Goal: Task Accomplishment & Management: Manage account settings

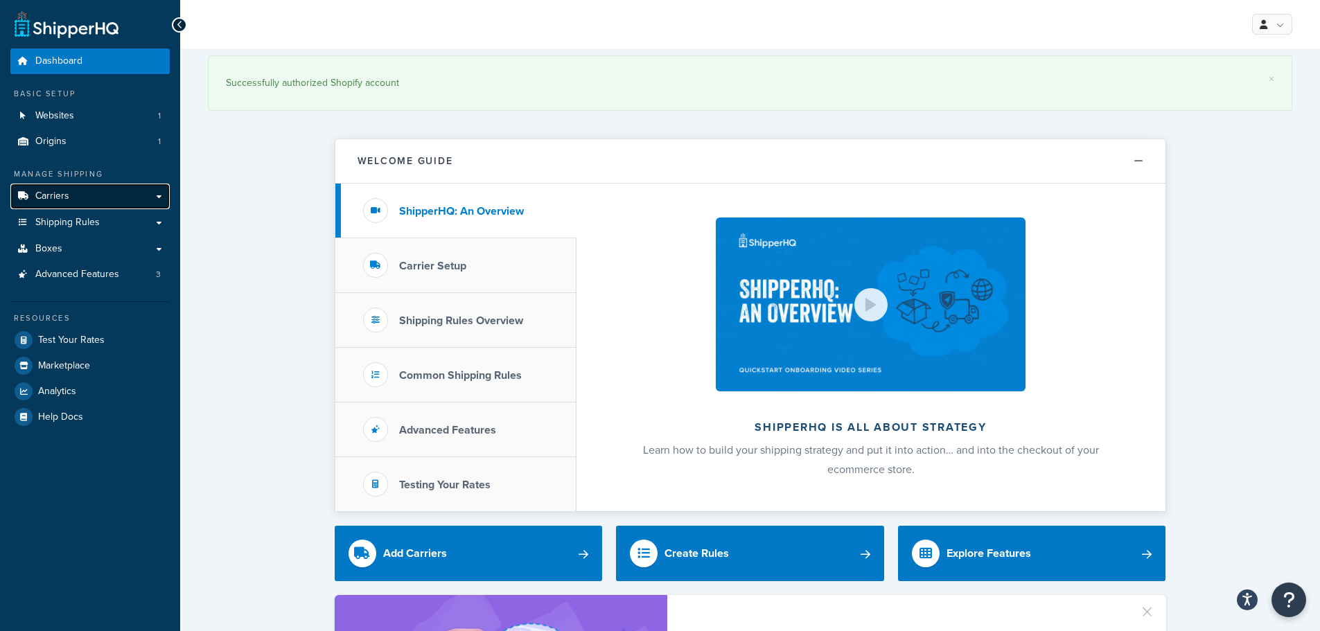
click at [133, 190] on link "Carriers" at bounding box center [89, 197] width 159 height 26
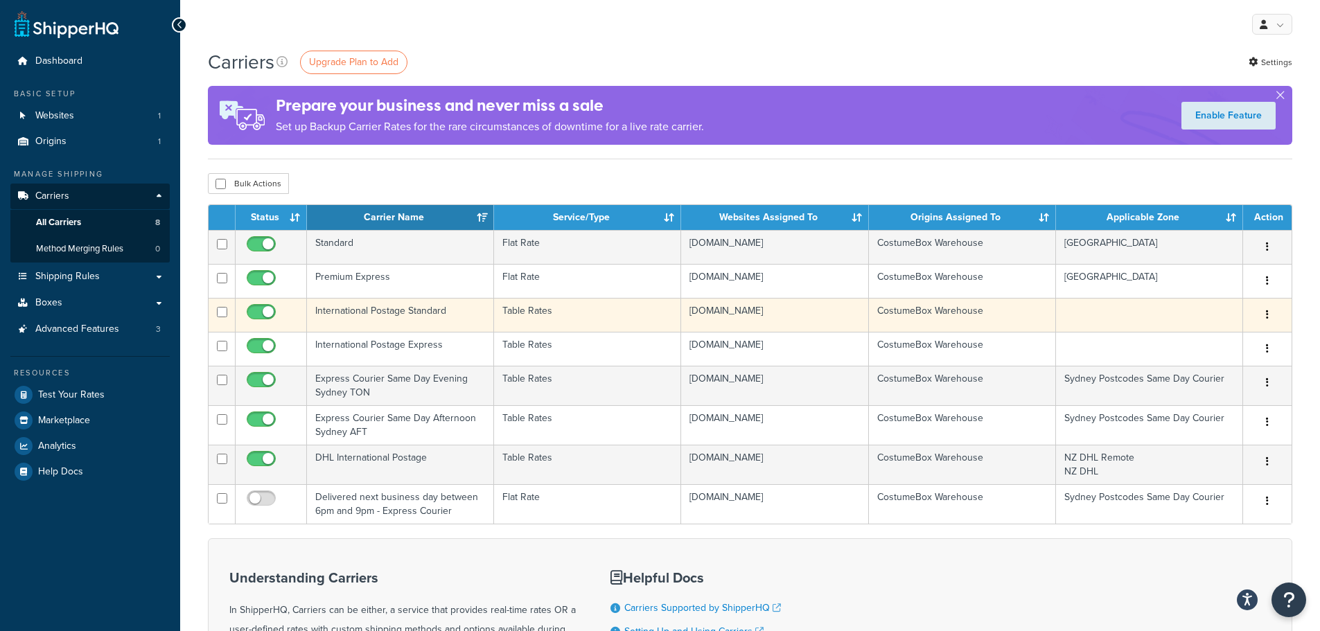
click at [1275, 320] on button "button" at bounding box center [1266, 315] width 19 height 22
click at [1222, 344] on link "Edit" at bounding box center [1210, 342] width 109 height 28
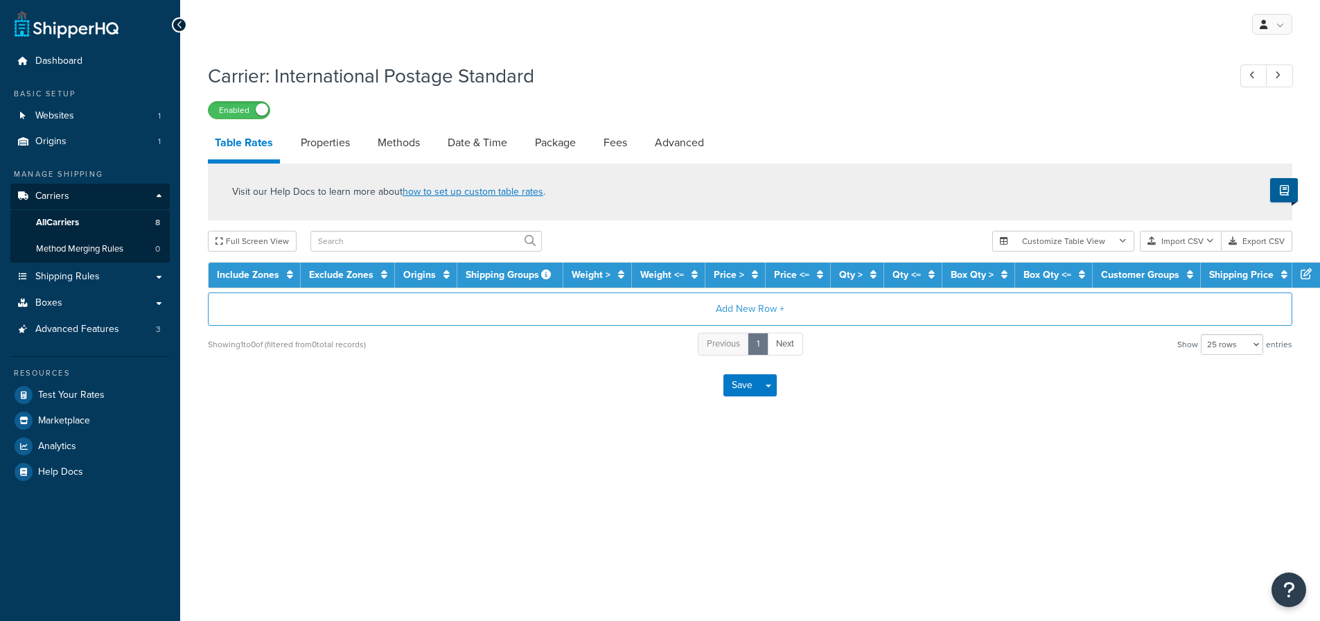
select select "25"
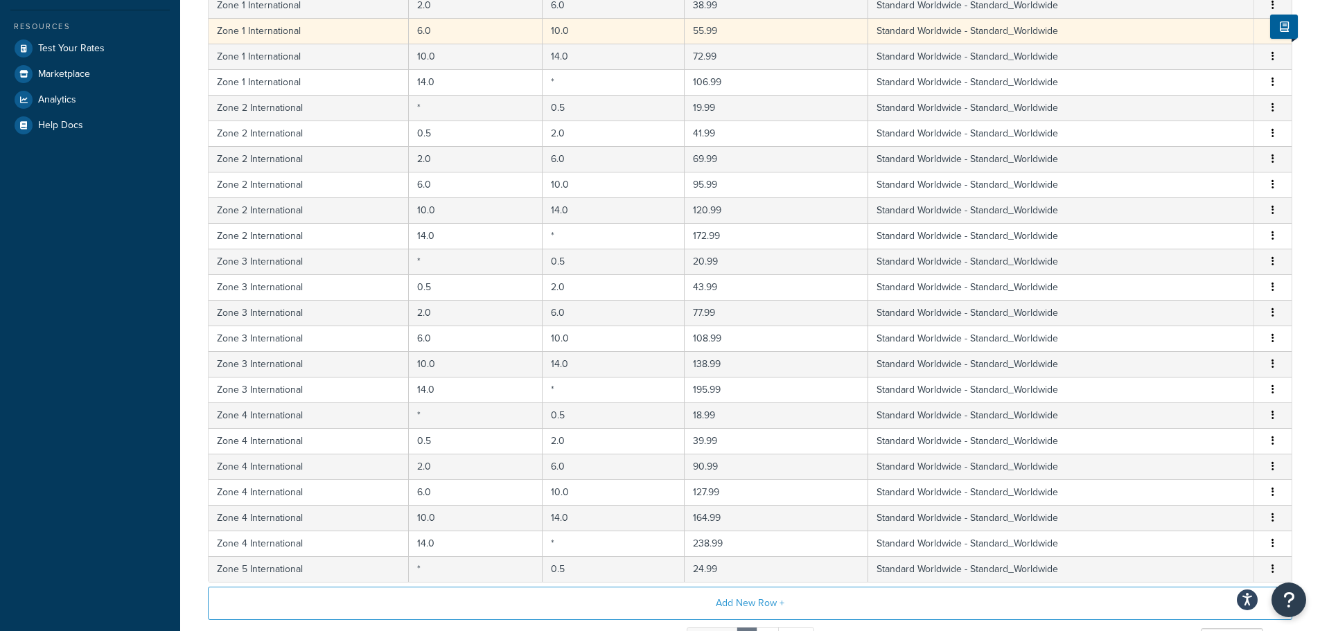
scroll to position [69, 0]
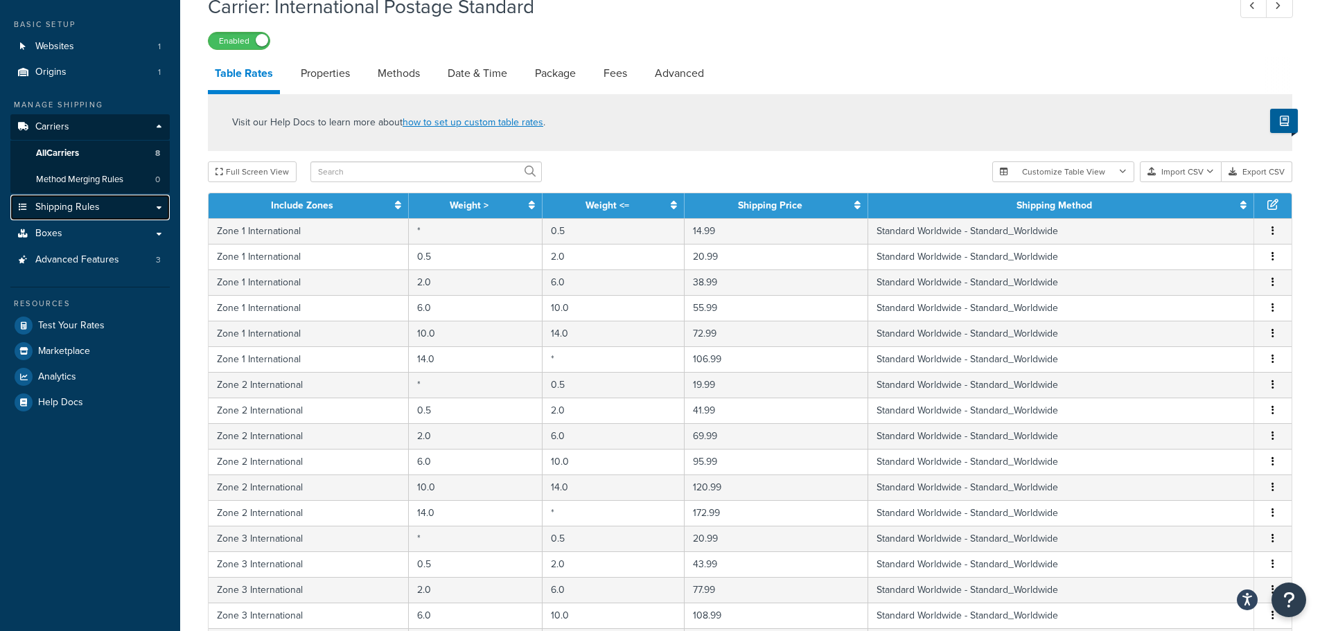
click at [113, 199] on link "Shipping Rules" at bounding box center [89, 208] width 159 height 26
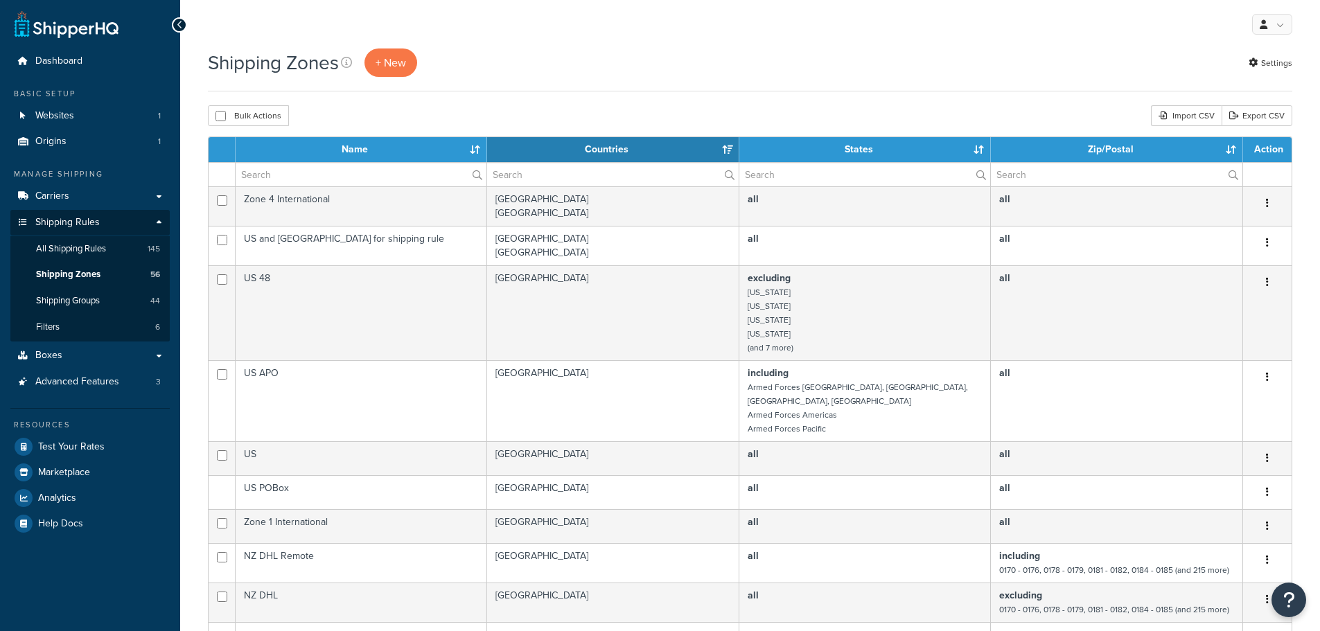
select select "15"
